Goal: Task Accomplishment & Management: Manage account settings

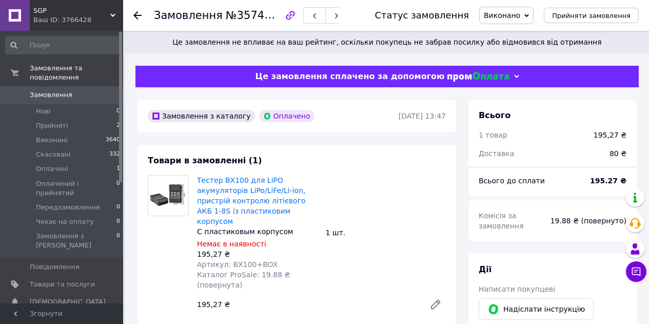
scroll to position [170, 0]
click at [59, 164] on span "Оплачені" at bounding box center [52, 168] width 32 height 9
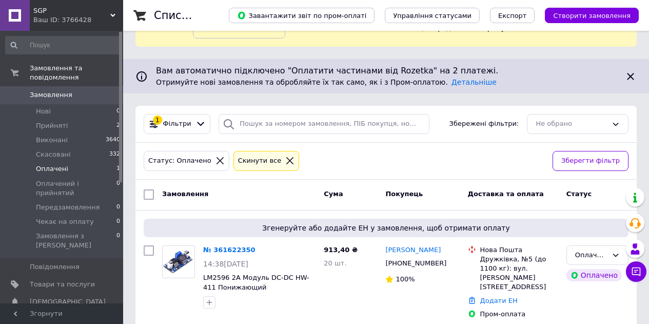
scroll to position [72, 0]
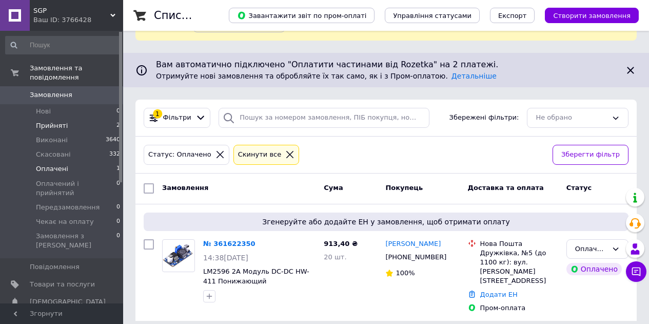
click at [104, 119] on li "Прийняті 2" at bounding box center [63, 126] width 126 height 14
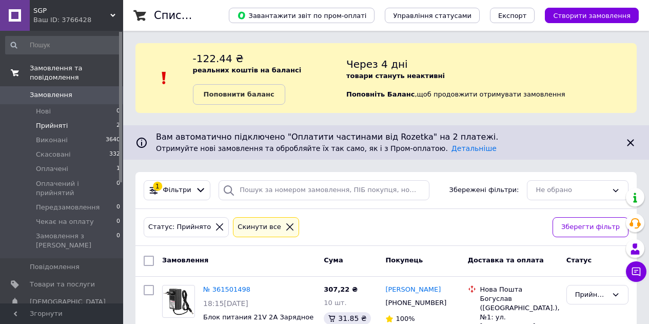
click at [66, 63] on link "Замовлення та повідомлення" at bounding box center [63, 73] width 126 height 27
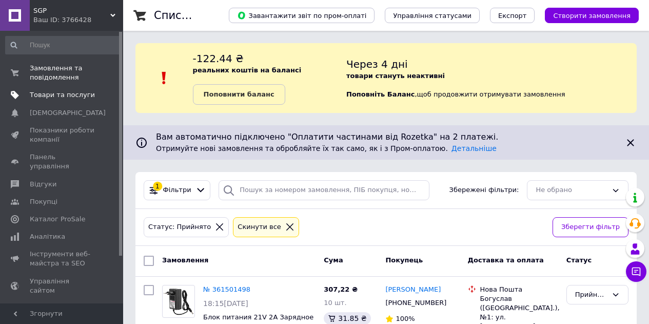
click at [77, 94] on span "Товари та послуги" at bounding box center [62, 94] width 65 height 9
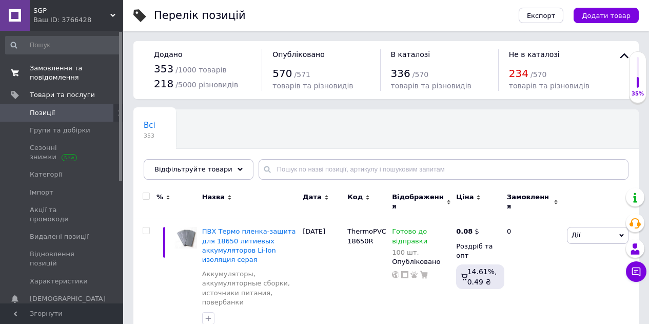
click at [45, 73] on span "Замовлення та повідомлення" at bounding box center [62, 73] width 65 height 18
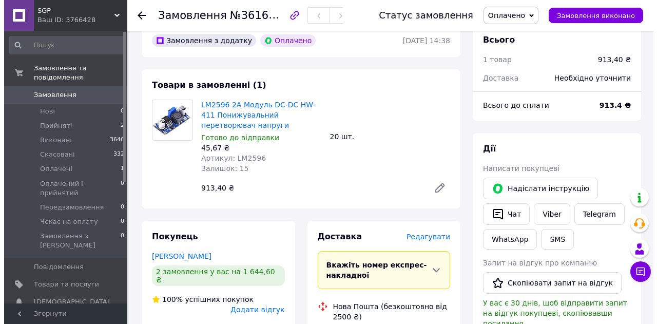
scroll to position [51, 0]
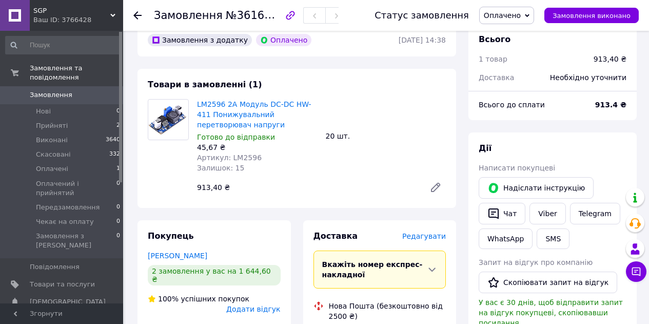
click at [426, 236] on span "Редагувати" at bounding box center [424, 236] width 44 height 8
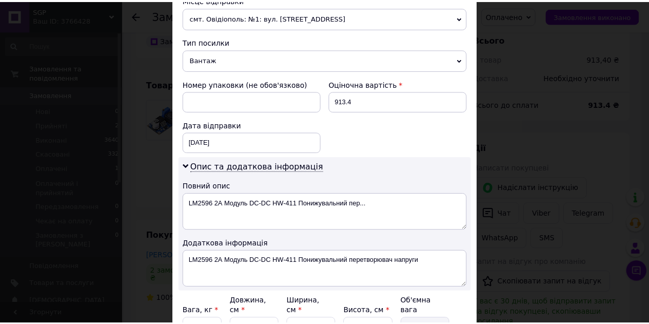
scroll to position [473, 0]
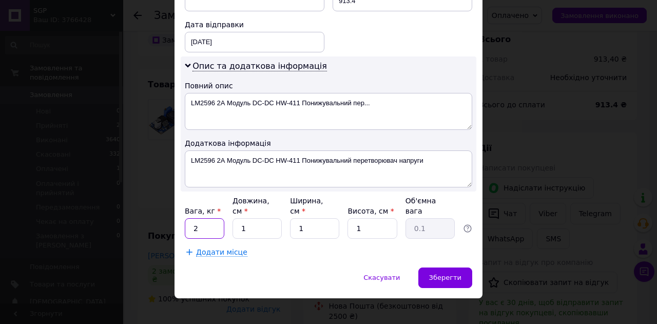
click at [209, 218] on input "2" at bounding box center [205, 228] width 40 height 21
type input "0.5"
click at [263, 224] on input "1" at bounding box center [256, 228] width 49 height 21
type input "15"
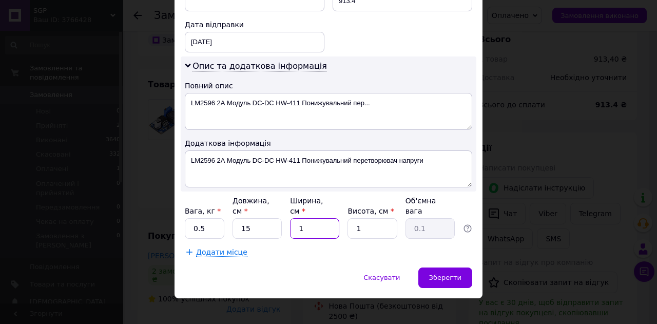
click at [322, 218] on input "1" at bounding box center [314, 228] width 49 height 21
type input "12"
click at [387, 222] on input "1" at bounding box center [371, 228] width 49 height 21
type input "11"
type input "0.5"
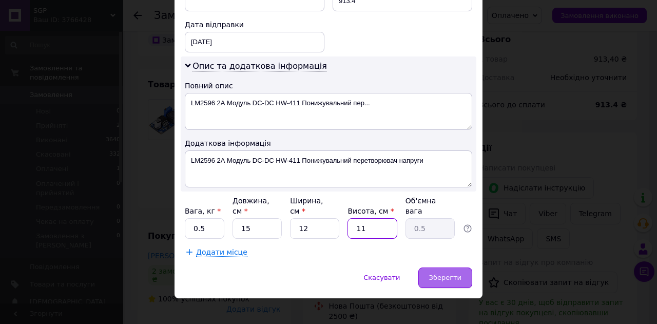
type input "11"
click at [459, 274] on span "Зберегти" at bounding box center [445, 278] width 32 height 8
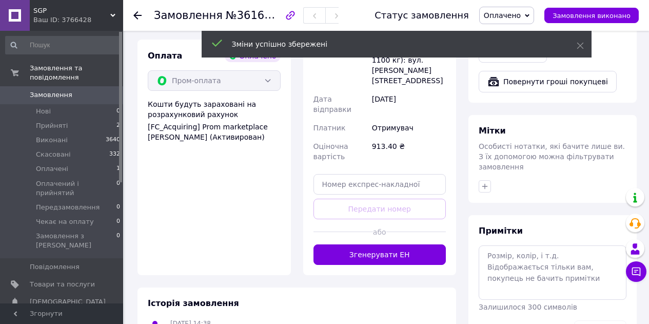
scroll to position [513, 0]
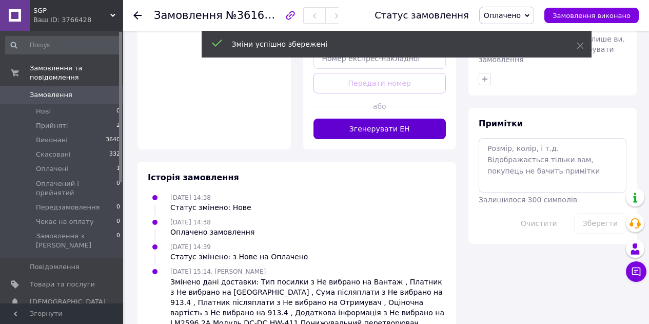
click at [375, 119] on button "Згенерувати ЕН" at bounding box center [380, 129] width 133 height 21
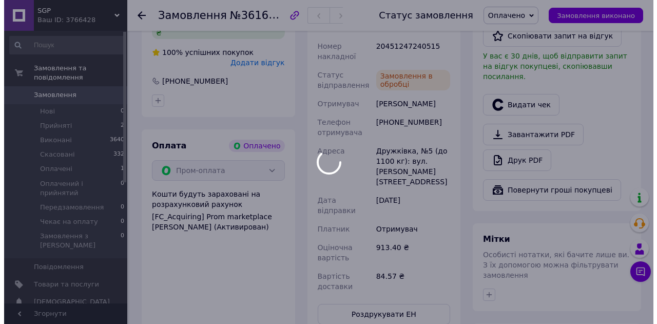
scroll to position [257, 0]
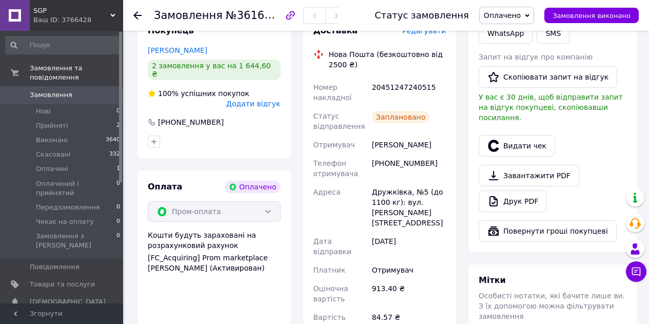
click at [384, 86] on div "20451247240515" at bounding box center [409, 92] width 78 height 29
copy div "20451247240515"
click at [177, 117] on div "[PHONE_NUMBER]" at bounding box center [191, 122] width 68 height 10
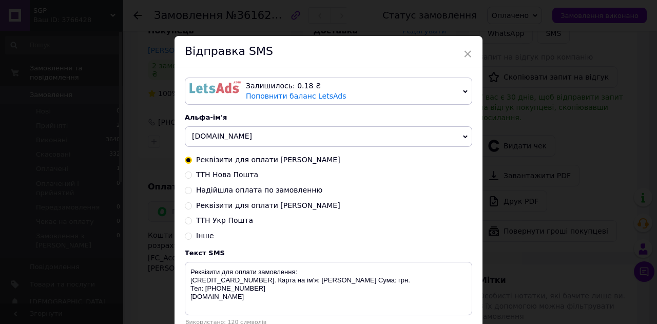
click at [200, 88] on img at bounding box center [214, 87] width 51 height 12
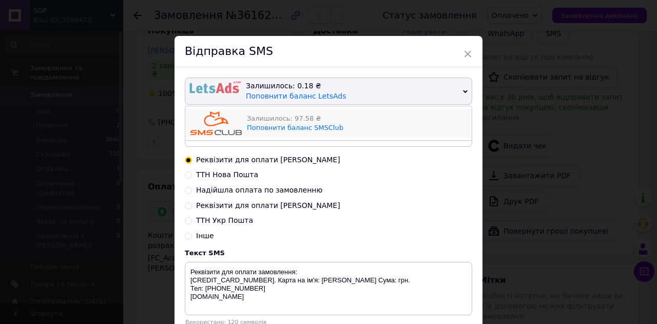
click at [201, 125] on img at bounding box center [215, 123] width 51 height 24
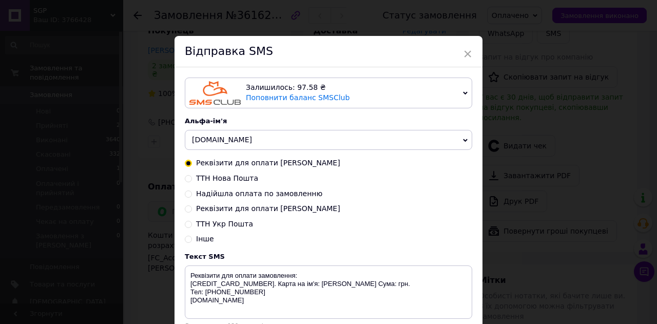
click at [187, 180] on input "ТТН Нова Пошта" at bounding box center [188, 177] width 7 height 7
radio input "true"
radio input "false"
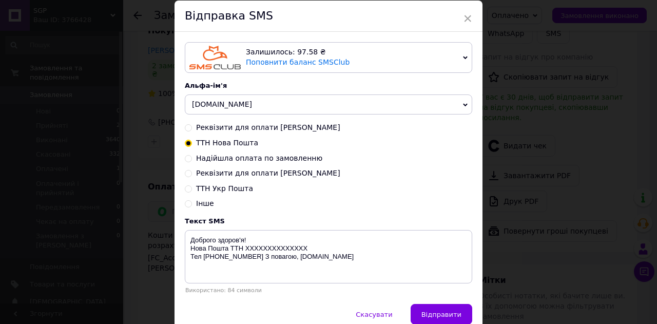
scroll to position [85, 0]
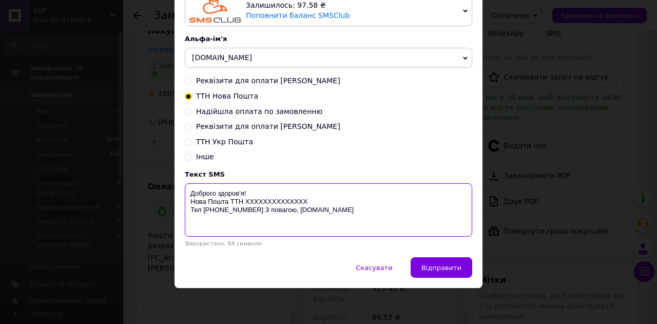
click at [272, 202] on textarea "Доброго здоров'я! Нова Пошта ТТН XXXXXXXXXXXXXX Тел 0666007171 З повагою, SGP.c…" at bounding box center [328, 209] width 287 height 53
paste textarea "20451247240515"
type textarea "Доброго здоров'я! Нова Пошта ТТН 20451247240515 Тел 0666007171 З повагою, SGP.c…"
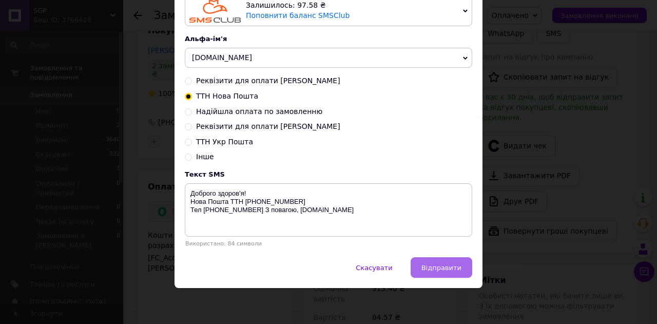
click at [444, 265] on span "Відправити" at bounding box center [441, 268] width 40 height 8
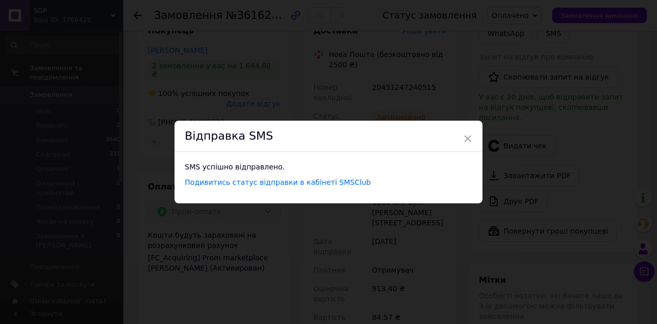
scroll to position [0, 0]
click at [466, 138] on span "×" at bounding box center [467, 138] width 9 height 17
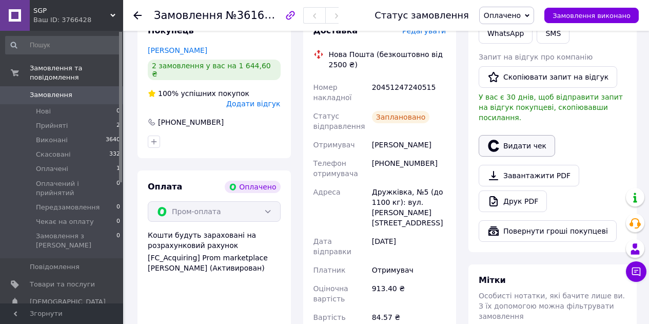
click at [511, 138] on button "Видати чек" at bounding box center [517, 146] width 76 height 22
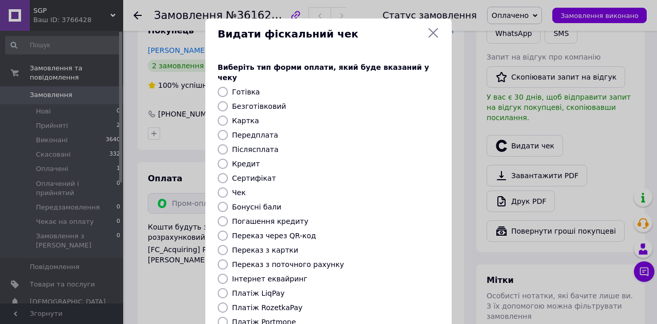
click at [224, 130] on input "Передплата" at bounding box center [223, 135] width 10 height 10
radio input "true"
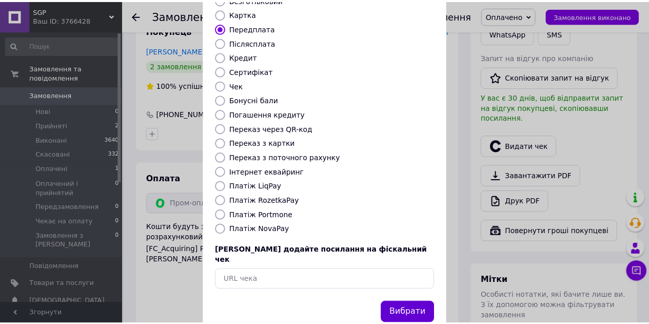
scroll to position [117, 0]
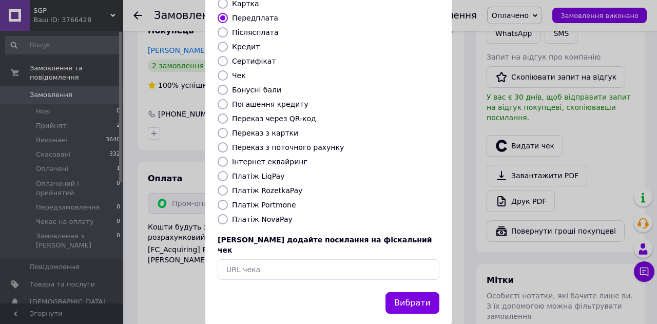
drag, startPoint x: 415, startPoint y: 289, endPoint x: 411, endPoint y: 281, distance: 9.0
click at [415, 292] on button "Вибрати" at bounding box center [412, 303] width 54 height 22
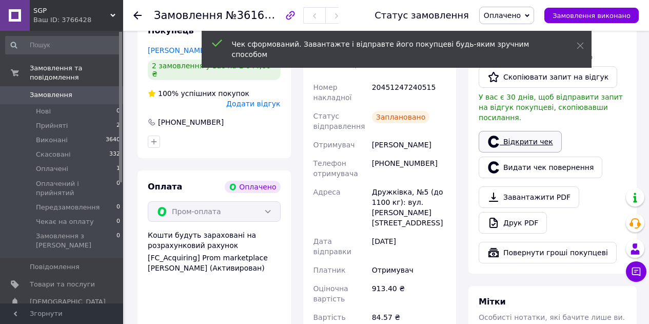
click at [525, 131] on link "Відкрити чек" at bounding box center [520, 142] width 83 height 22
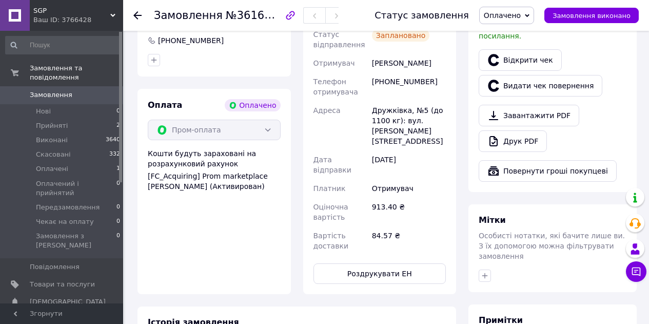
scroll to position [462, 0]
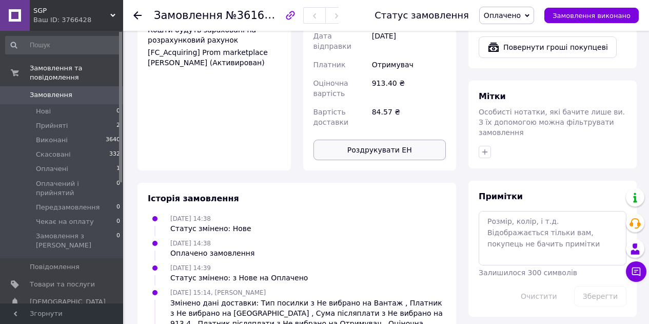
click at [373, 140] on button "Роздрукувати ЕН" at bounding box center [380, 150] width 133 height 21
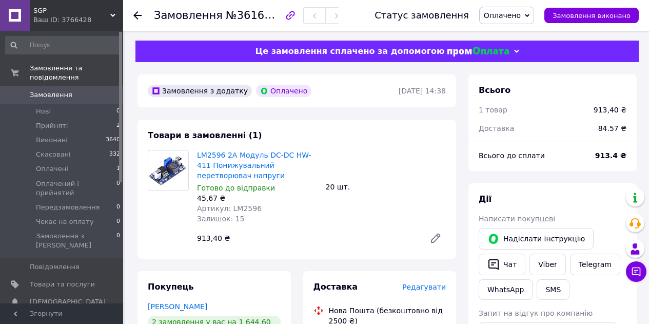
scroll to position [0, 0]
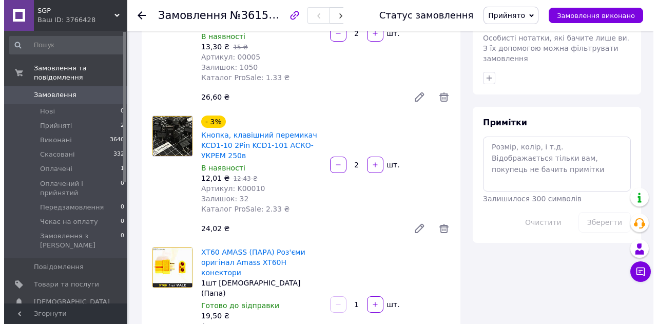
scroll to position [616, 0]
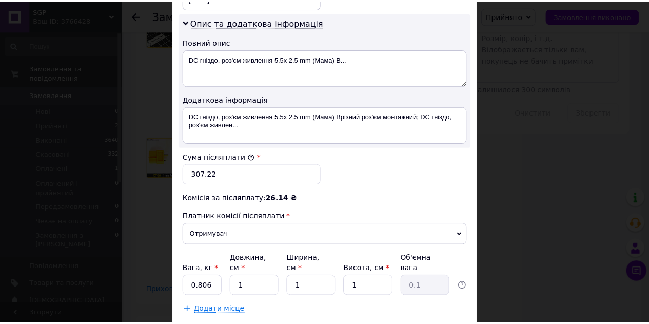
scroll to position [574, 0]
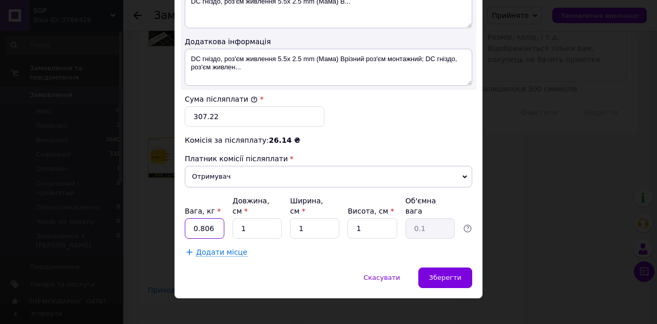
click at [218, 221] on input "0.806" at bounding box center [205, 228] width 40 height 21
type input "0.5"
click at [281, 225] on div "Вага, кг * 0.5 Довжина, см * 1 Ширина, см * 1 Висота, см * 1 Об'ємна вага 0.1" at bounding box center [328, 217] width 287 height 43
click at [267, 221] on input "1" at bounding box center [256, 228] width 49 height 21
type input "15"
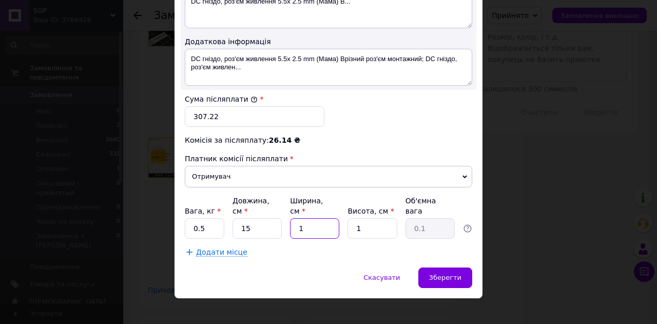
click at [307, 218] on input "1" at bounding box center [314, 228] width 49 height 21
type input "12"
click at [353, 218] on input "1" at bounding box center [371, 228] width 49 height 21
type input "11"
type input "0.5"
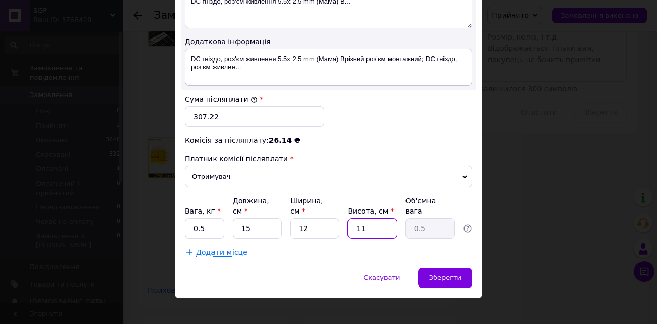
type input "11"
click at [432, 279] on div "Скасувати   Зберегти" at bounding box center [328, 282] width 308 height 31
click at [433, 274] on span "Зберегти" at bounding box center [445, 278] width 32 height 8
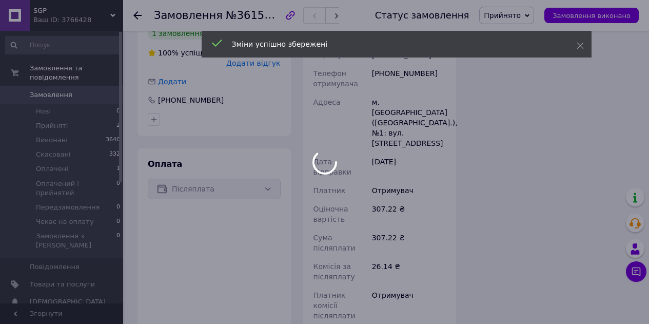
scroll to position [975, 0]
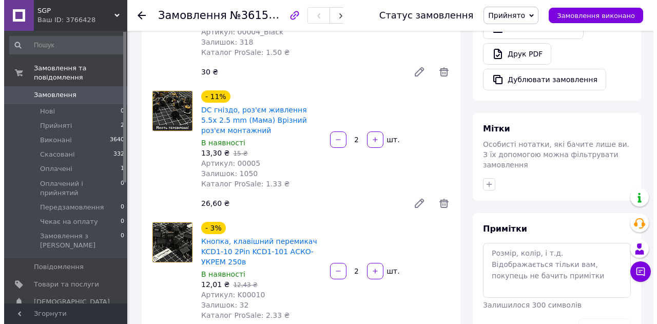
scroll to position [257, 0]
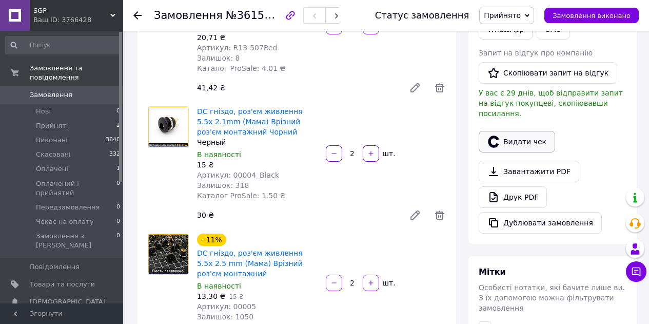
click at [515, 133] on button "Видати чек" at bounding box center [517, 142] width 76 height 22
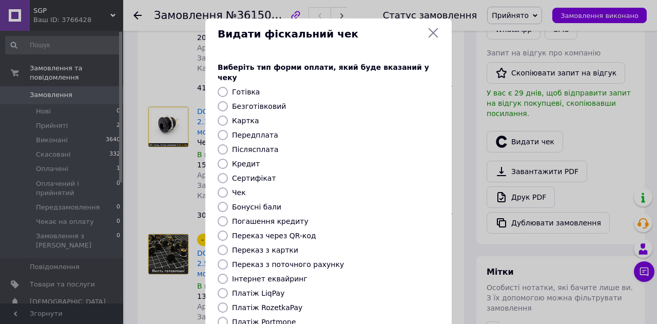
click at [221, 144] on input "Післясплата" at bounding box center [223, 149] width 10 height 10
radio input "true"
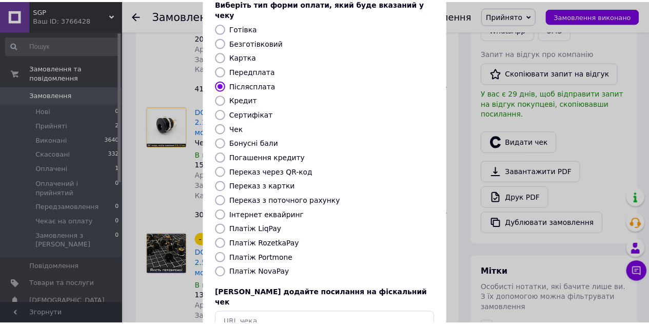
scroll to position [103, 0]
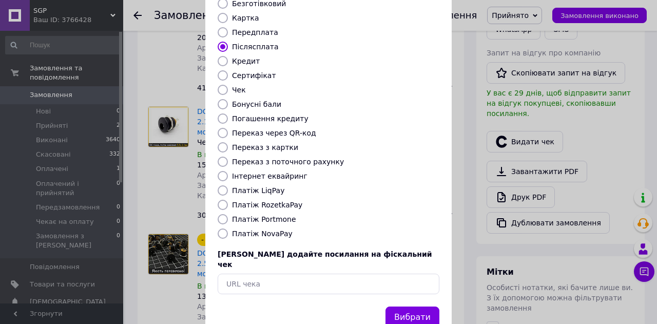
click at [416, 306] on button "Вибрати" at bounding box center [412, 317] width 54 height 22
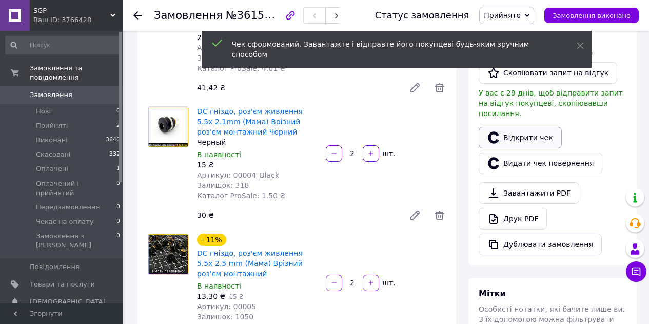
click at [523, 131] on link "Відкрити чек" at bounding box center [520, 138] width 83 height 22
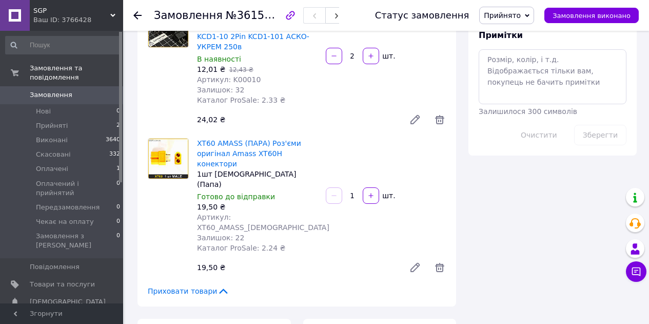
scroll to position [616, 0]
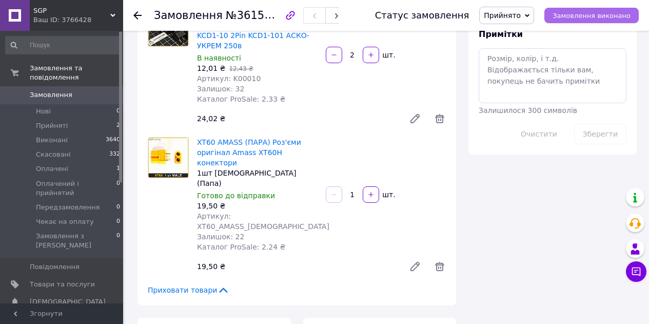
click at [594, 16] on span "Замовлення виконано" at bounding box center [592, 16] width 78 height 8
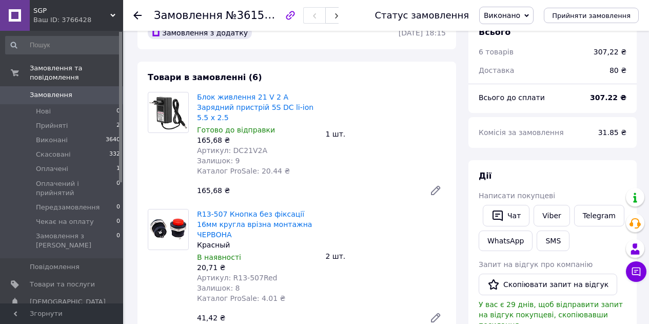
scroll to position [0, 0]
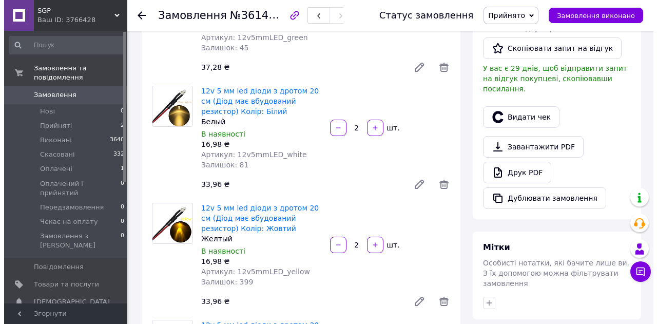
scroll to position [257, 0]
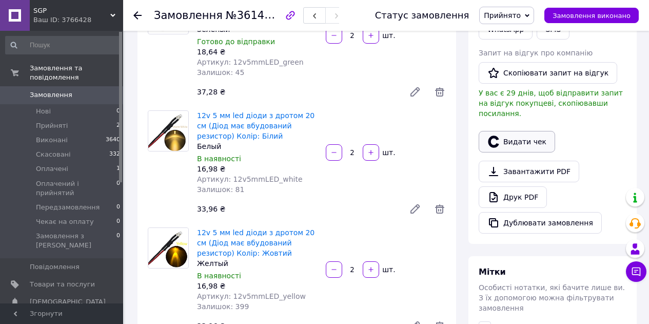
drag, startPoint x: 509, startPoint y: 128, endPoint x: 514, endPoint y: 126, distance: 6.0
click at [513, 131] on button "Видати чек" at bounding box center [517, 142] width 76 height 22
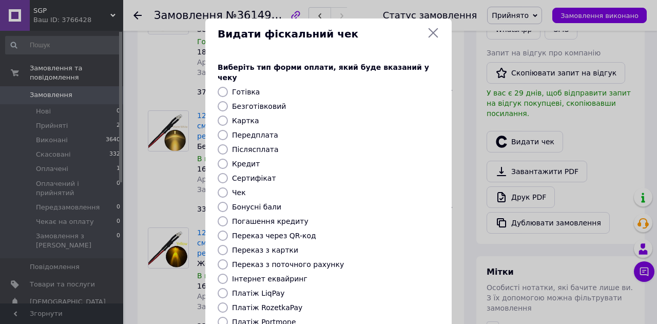
click at [217, 144] on div at bounding box center [223, 149] width 14 height 10
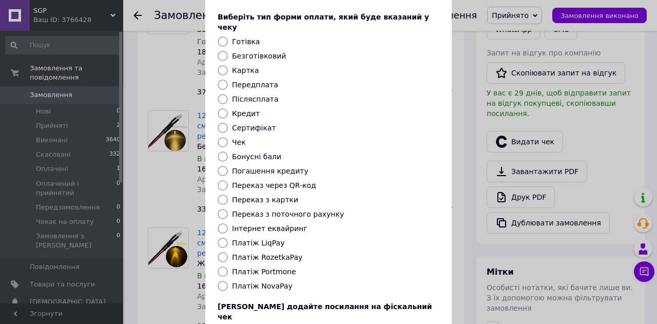
scroll to position [51, 0]
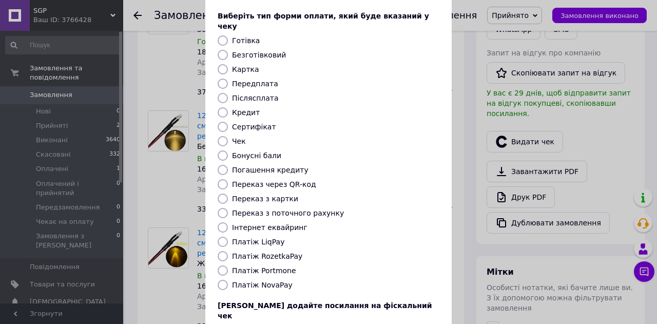
click at [223, 93] on input "Післясплата" at bounding box center [223, 98] width 10 height 10
radio input "true"
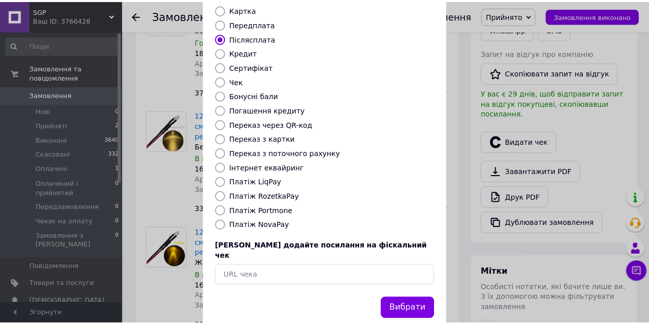
scroll to position [117, 0]
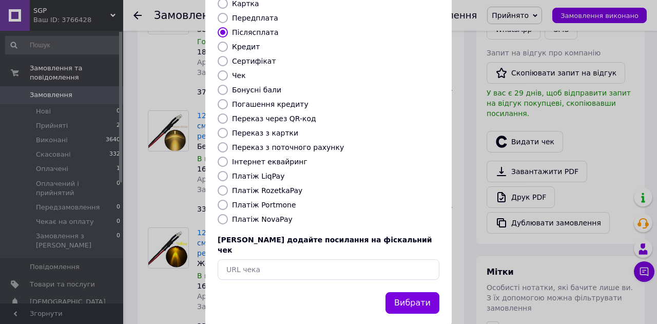
click at [412, 294] on div "Вибрати" at bounding box center [412, 303] width 58 height 26
click at [396, 292] on button "Вибрати" at bounding box center [412, 303] width 54 height 22
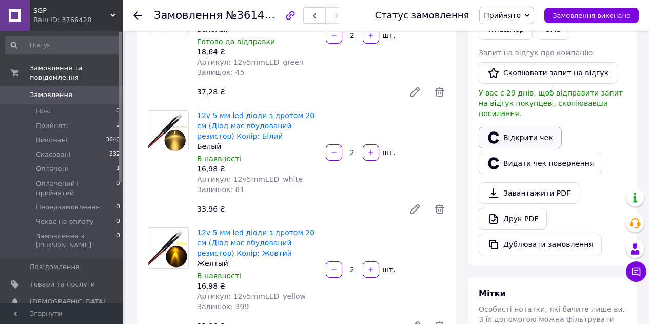
click at [503, 127] on link "Відкрити чек" at bounding box center [520, 138] width 83 height 22
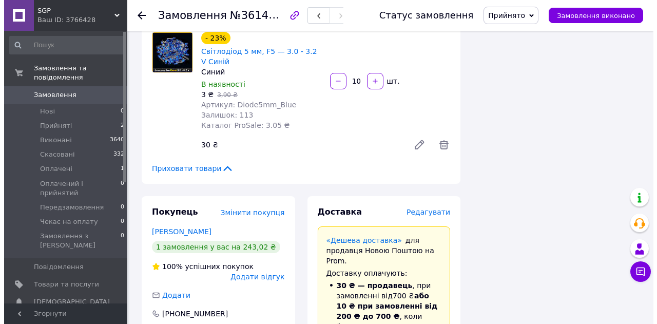
scroll to position [821, 0]
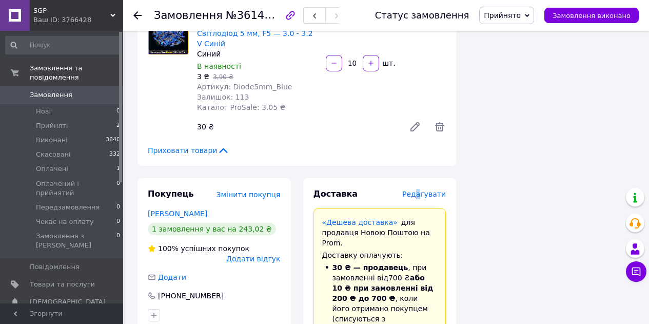
click at [428, 192] on span "Редагувати" at bounding box center [424, 194] width 44 height 8
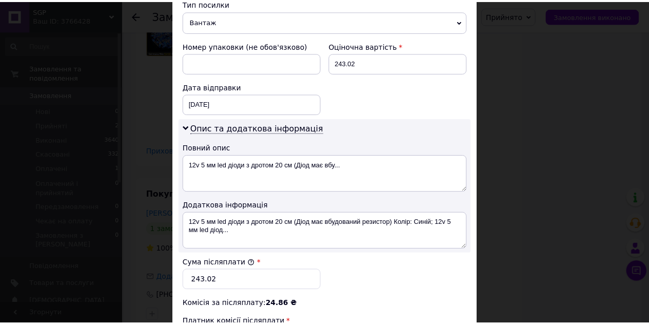
scroll to position [574, 0]
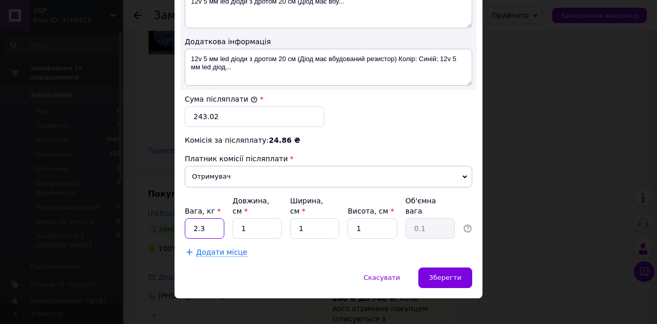
click at [204, 218] on input "2.3" at bounding box center [205, 228] width 40 height 21
click at [207, 218] on input "2.3" at bounding box center [205, 228] width 40 height 21
type input "0.3"
click at [277, 224] on input "1" at bounding box center [256, 228] width 49 height 21
type input "10"
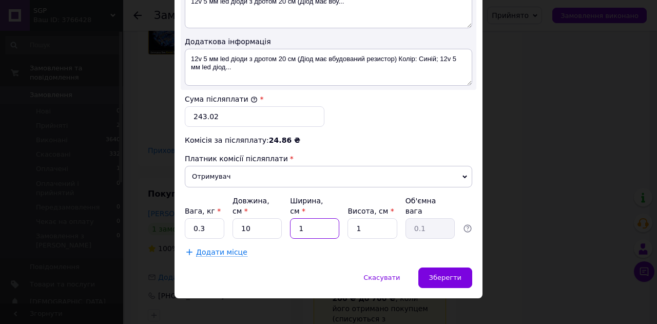
click at [330, 218] on input "1" at bounding box center [314, 228] width 49 height 21
type input "11"
click at [370, 218] on input "1" at bounding box center [371, 228] width 49 height 21
type input "11"
type input "0.3"
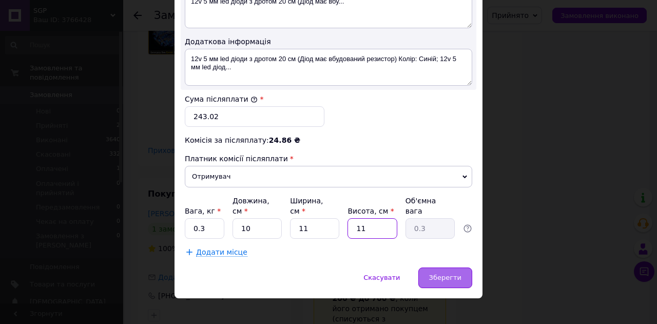
type input "11"
click at [440, 274] on span "Зберегти" at bounding box center [445, 278] width 32 height 8
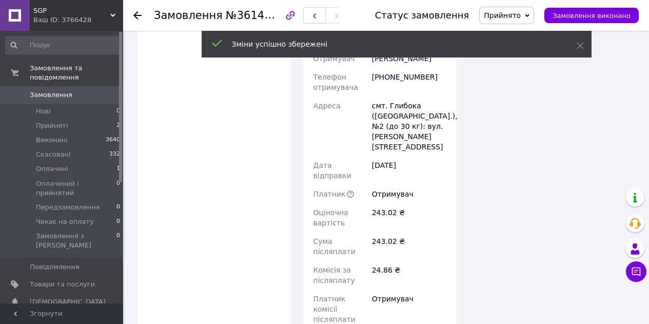
scroll to position [1386, 0]
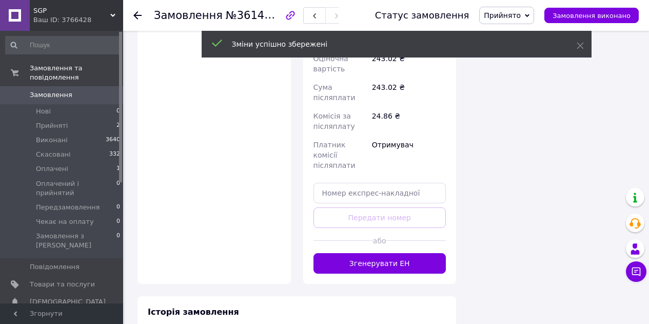
click at [408, 253] on button "Згенерувати ЕН" at bounding box center [380, 263] width 133 height 21
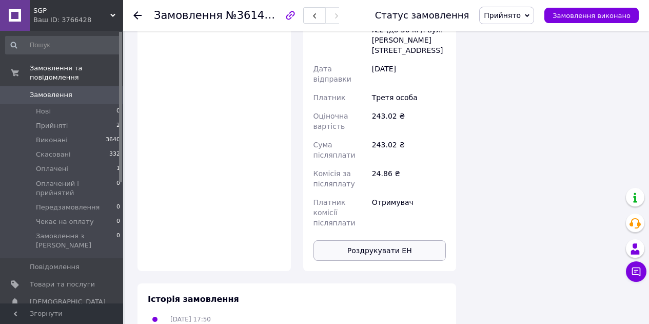
click at [394, 240] on button "Роздрукувати ЕН" at bounding box center [380, 250] width 133 height 21
click at [586, 16] on span "Замовлення виконано" at bounding box center [592, 16] width 78 height 8
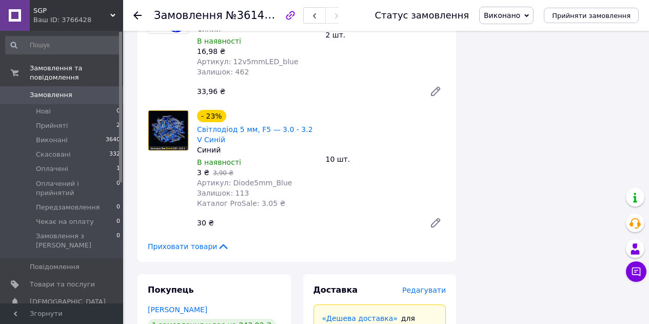
scroll to position [718, 0]
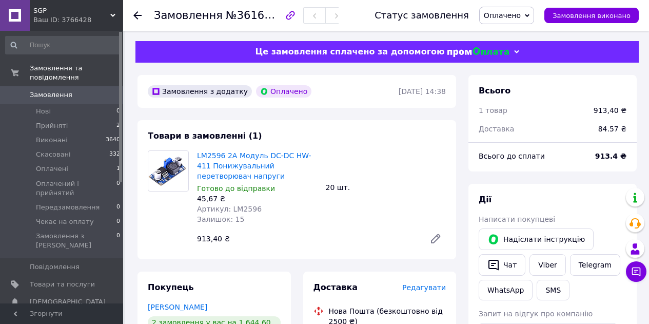
click at [580, 7] on div "Статус замовлення Оплачено Прийнято Виконано Скасовано Оплачений і прийнятий Пе…" at bounding box center [501, 15] width 275 height 17
click at [580, 10] on button "Замовлення виконано" at bounding box center [592, 15] width 94 height 15
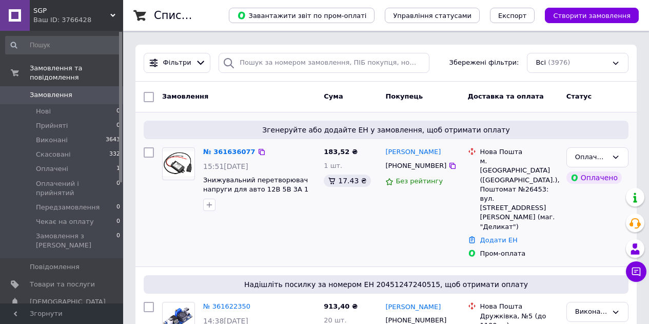
scroll to position [154, 0]
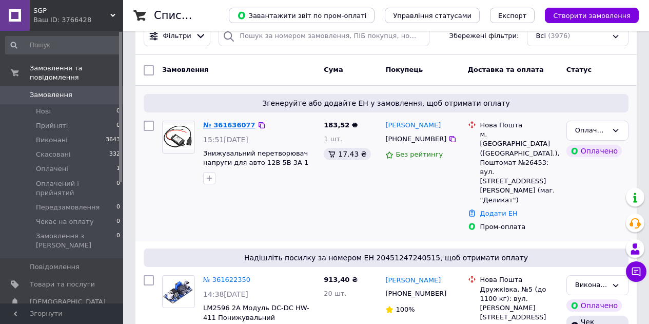
click at [216, 128] on link "№ 361636077" at bounding box center [229, 125] width 52 height 8
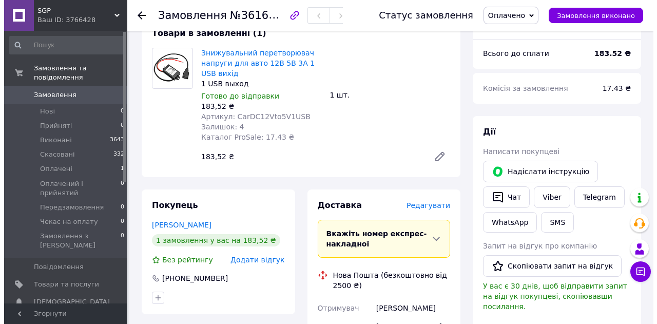
scroll to position [205, 0]
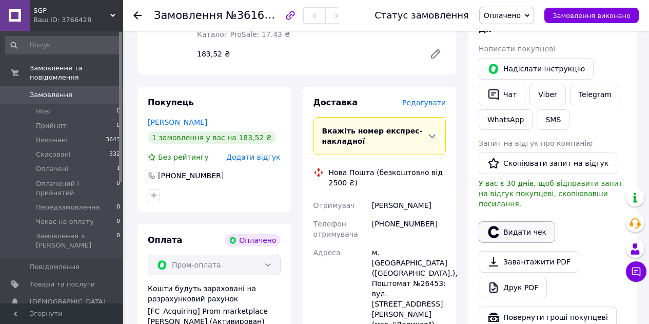
click at [512, 221] on button "Видати чек" at bounding box center [517, 232] width 76 height 22
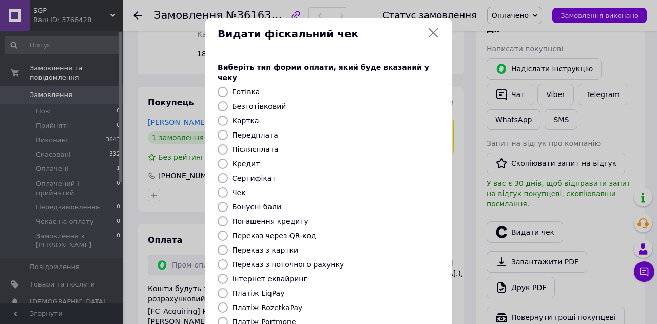
click at [221, 130] on input "Передплата" at bounding box center [223, 135] width 10 height 10
radio input "true"
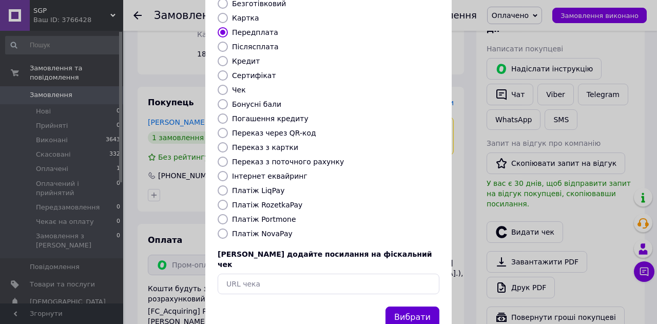
click at [414, 306] on button "Вибрати" at bounding box center [412, 317] width 54 height 22
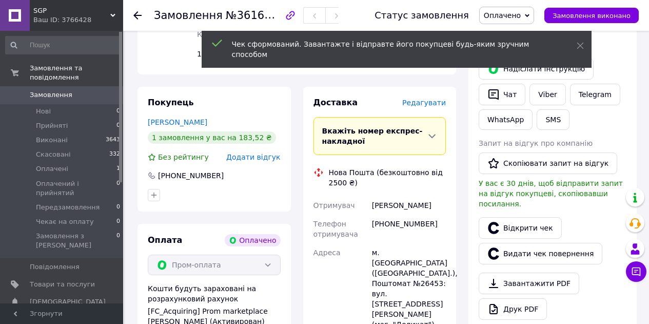
click at [516, 225] on link "Відкрити чек" at bounding box center [520, 228] width 83 height 22
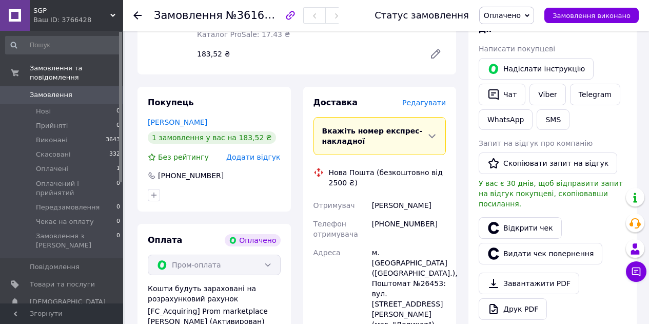
click at [433, 107] on span "Редагувати" at bounding box center [424, 103] width 44 height 8
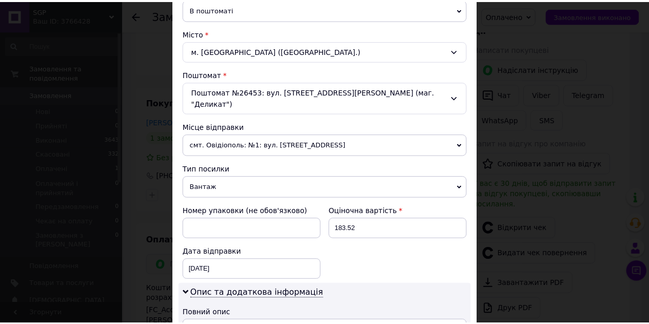
scroll to position [473, 0]
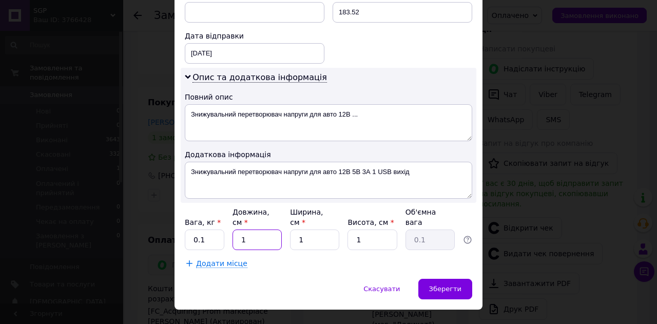
click at [258, 229] on input "1" at bounding box center [256, 239] width 49 height 21
type input "10"
click at [322, 229] on input "1" at bounding box center [314, 239] width 49 height 21
type input "10"
click at [377, 229] on input "1" at bounding box center [371, 239] width 49 height 21
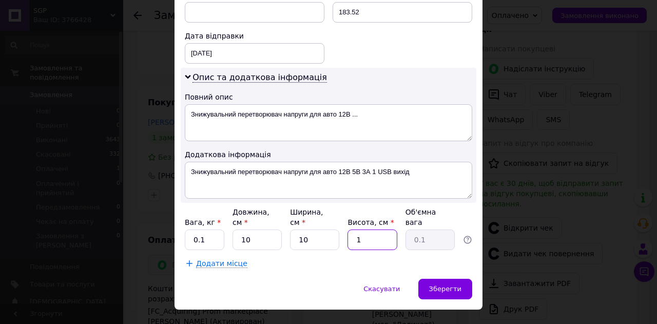
click at [377, 229] on input "1" at bounding box center [371, 239] width 49 height 21
type input "3"
click at [440, 285] on span "Зберегти" at bounding box center [445, 289] width 32 height 8
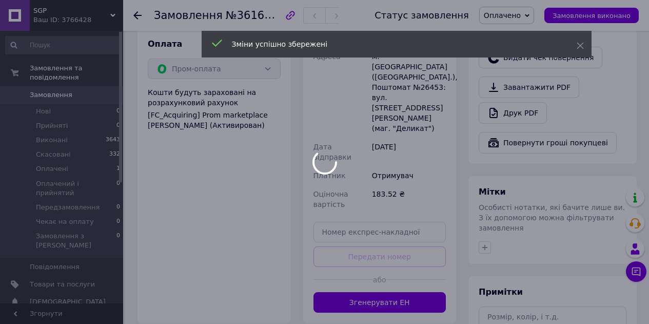
scroll to position [411, 0]
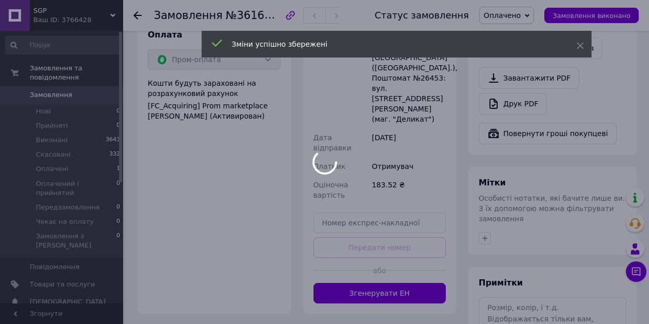
click at [435, 248] on div at bounding box center [324, 162] width 649 height 324
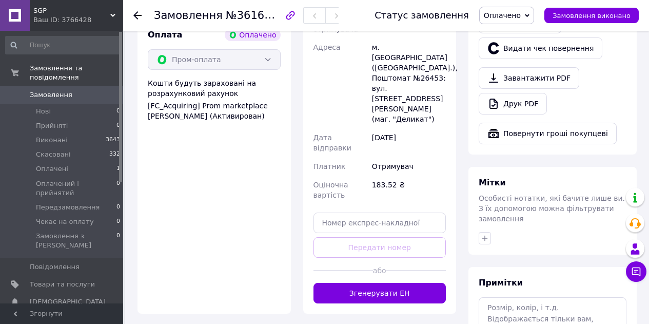
click at [435, 283] on button "Згенерувати ЕН" at bounding box center [380, 293] width 133 height 21
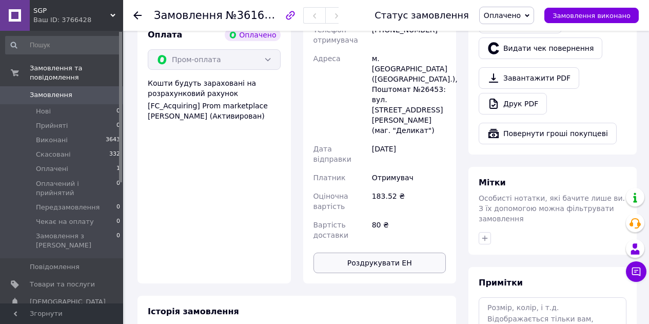
click at [411, 252] on button "Роздрукувати ЕН" at bounding box center [380, 262] width 133 height 21
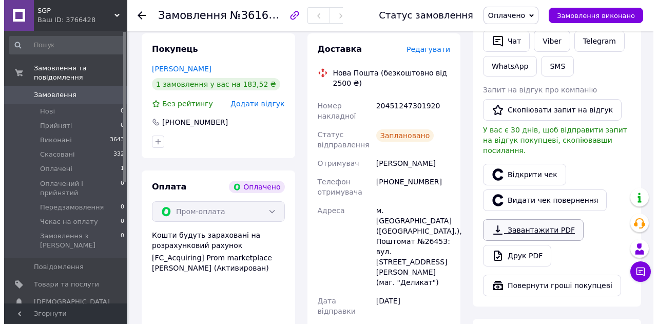
scroll to position [257, 0]
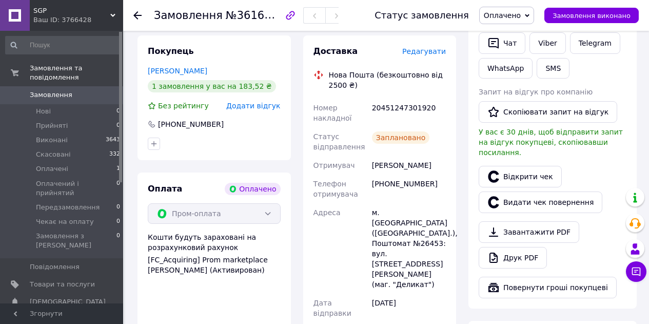
click at [390, 107] on div "20451247301920" at bounding box center [409, 113] width 78 height 29
copy div "20451247301920"
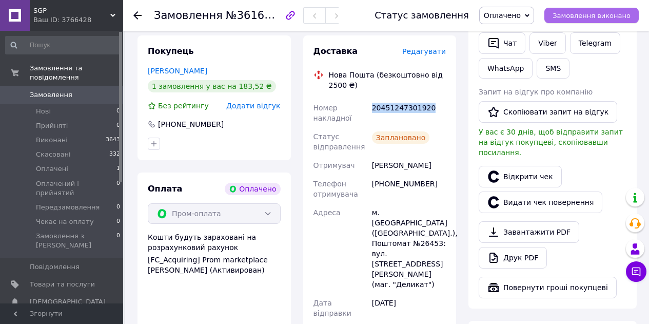
click at [620, 12] on span "Замовлення виконано" at bounding box center [592, 16] width 78 height 8
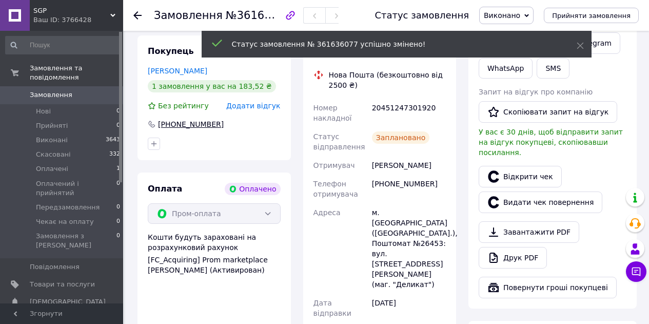
click at [189, 124] on div "[PHONE_NUMBER]" at bounding box center [191, 124] width 68 height 10
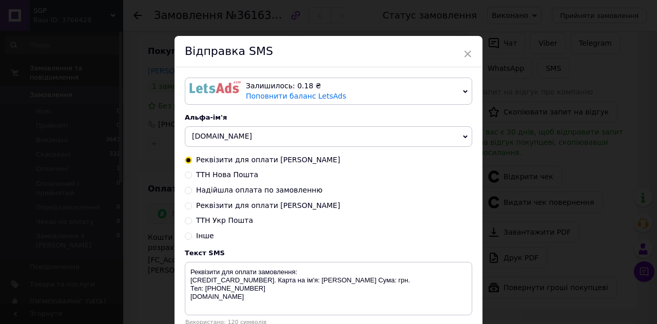
click at [196, 90] on img at bounding box center [214, 87] width 51 height 12
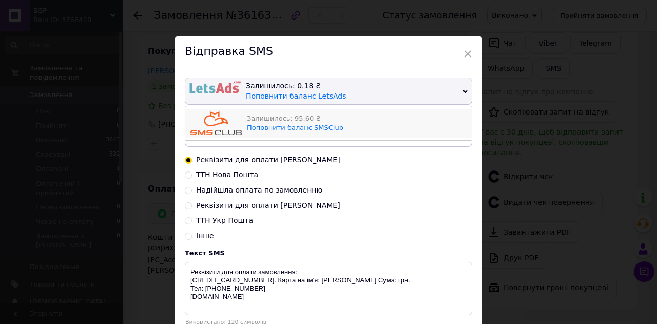
click at [197, 123] on img at bounding box center [215, 123] width 51 height 24
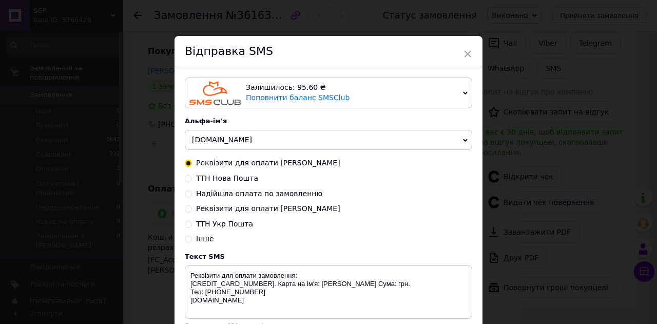
drag, startPoint x: 185, startPoint y: 179, endPoint x: 199, endPoint y: 184, distance: 15.3
click at [185, 179] on input "ТТН Нова Пошта" at bounding box center [188, 177] width 7 height 7
radio input "true"
radio input "false"
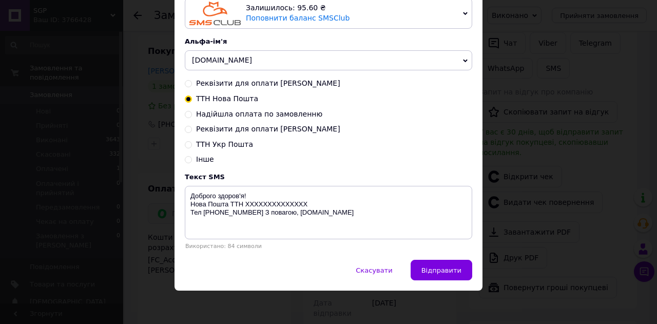
scroll to position [85, 0]
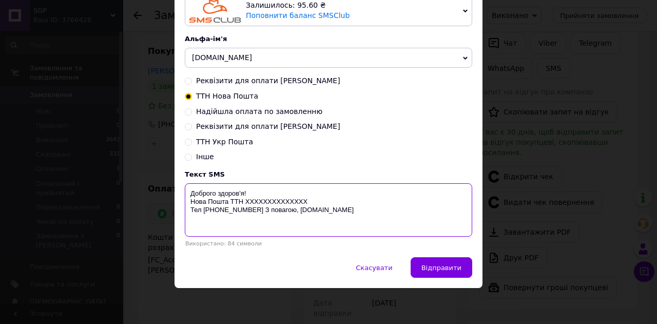
click at [274, 201] on textarea "Доброго здоров'я! Нова Пошта ТТН XXXXXXXXXXXXXX Тел 0666007171 З повагою, SGP.c…" at bounding box center [328, 209] width 287 height 53
paste textarea "20451247301920"
type textarea "Доброго здоров'я! Нова Пошта ТТН 20451247301920 Тел 0666007171 З повагою, SGP.c…"
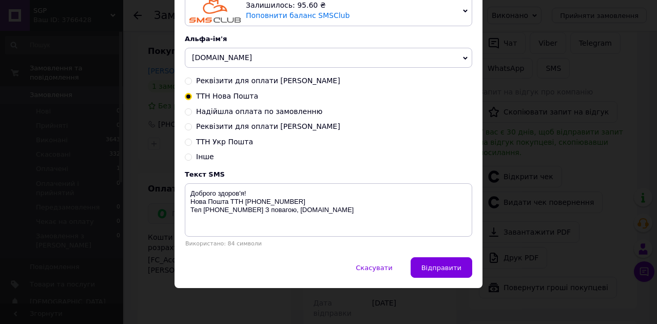
click at [430, 269] on span "Відправити" at bounding box center [441, 268] width 40 height 8
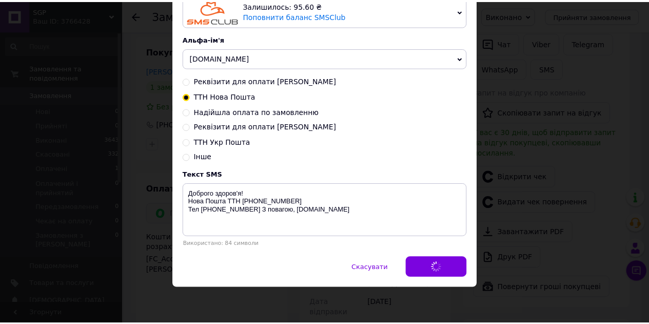
scroll to position [0, 0]
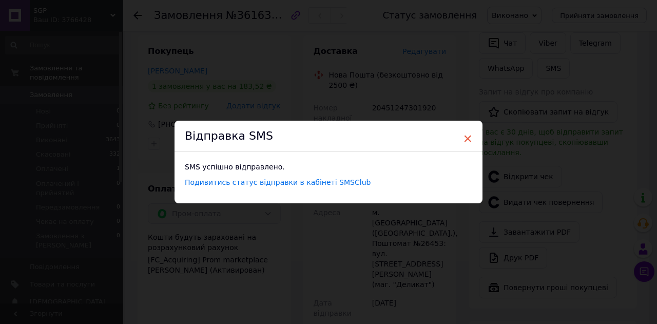
click at [467, 141] on span "×" at bounding box center [467, 138] width 9 height 17
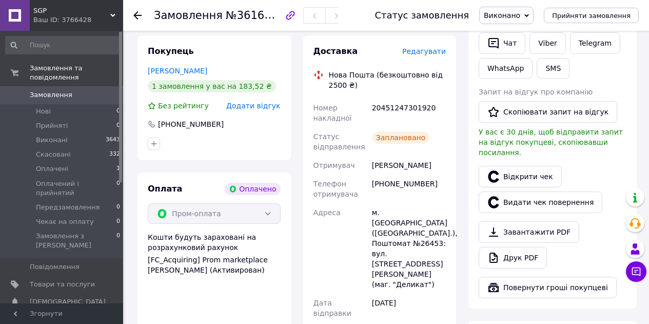
click at [140, 20] on div at bounding box center [137, 15] width 8 height 10
